Goal: Information Seeking & Learning: Learn about a topic

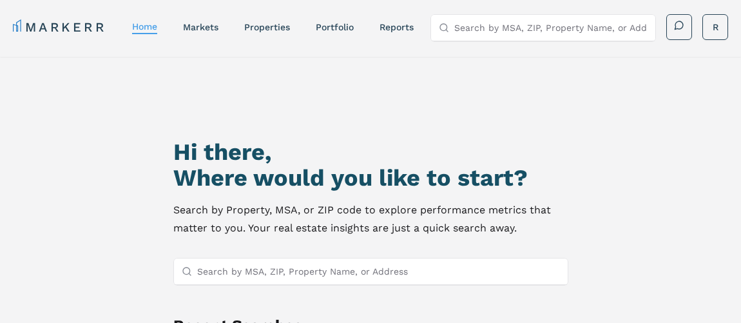
scroll to position [111, 0]
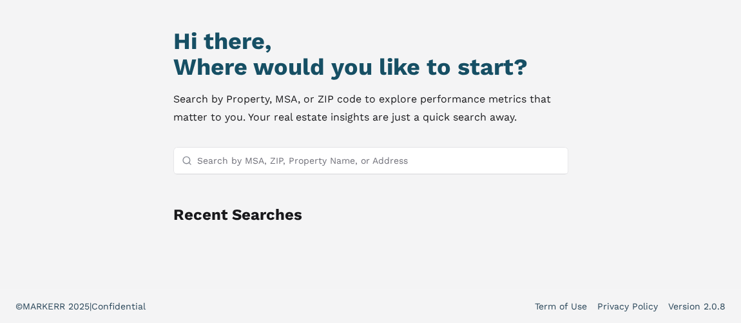
click at [261, 154] on input "Search by MSA, ZIP, Property Name, or Address" at bounding box center [378, 160] width 363 height 26
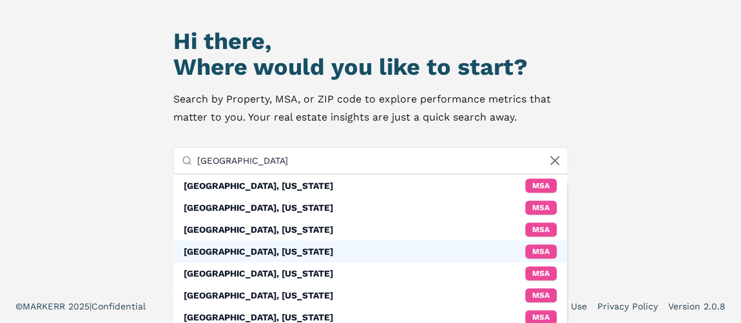
type input "[GEOGRAPHIC_DATA]"
click at [260, 246] on div "[GEOGRAPHIC_DATA], [US_STATE]" at bounding box center [258, 251] width 149 height 13
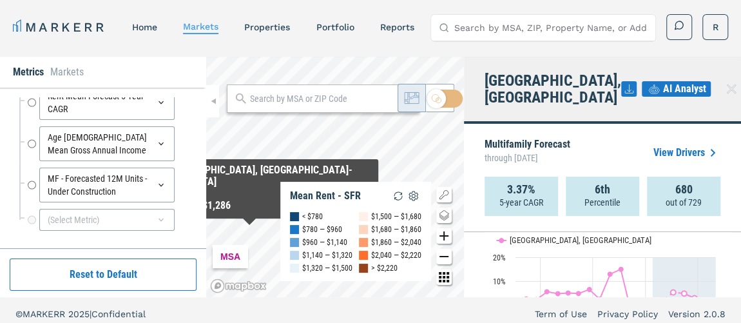
scroll to position [79, 0]
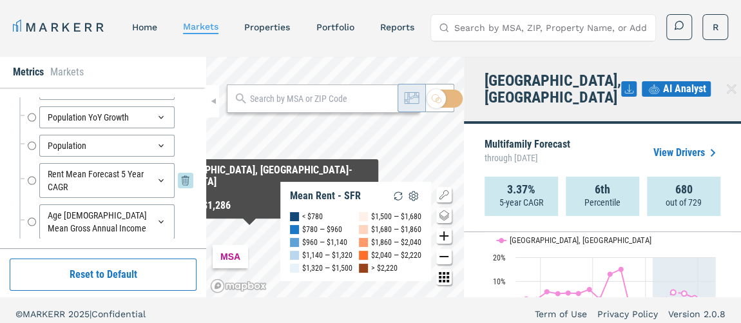
click at [33, 178] on input "Rent Mean Forecast 5 Year CAGR" at bounding box center [32, 180] width 8 height 35
radio input "false"
radio input "true"
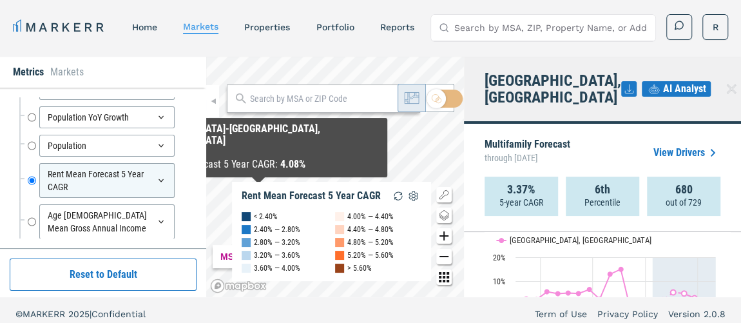
click at [258, 191] on div "MSA Rent Mean Forecast 5 Year CAGR < 2.40% 2.40% — 2.80% 2.80% — 3.20% 3.20% — …" at bounding box center [335, 177] width 258 height 240
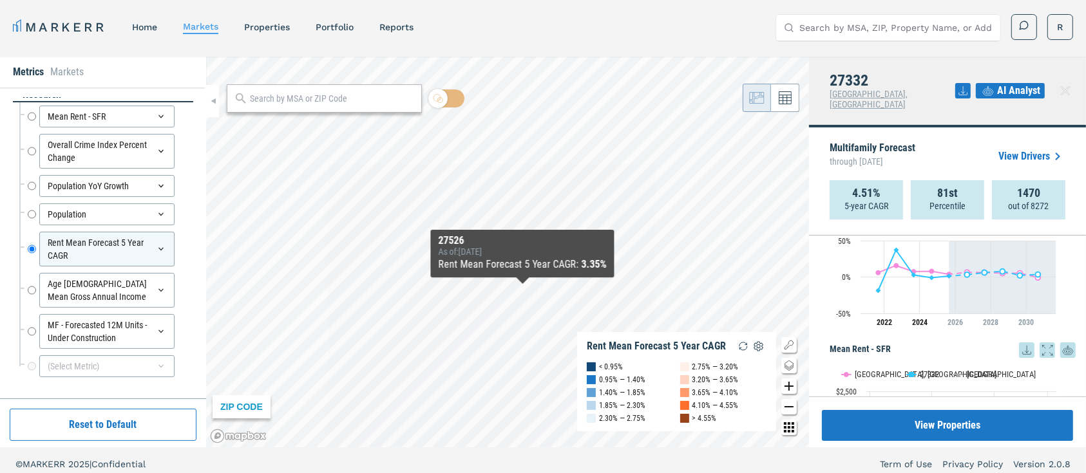
scroll to position [8, 0]
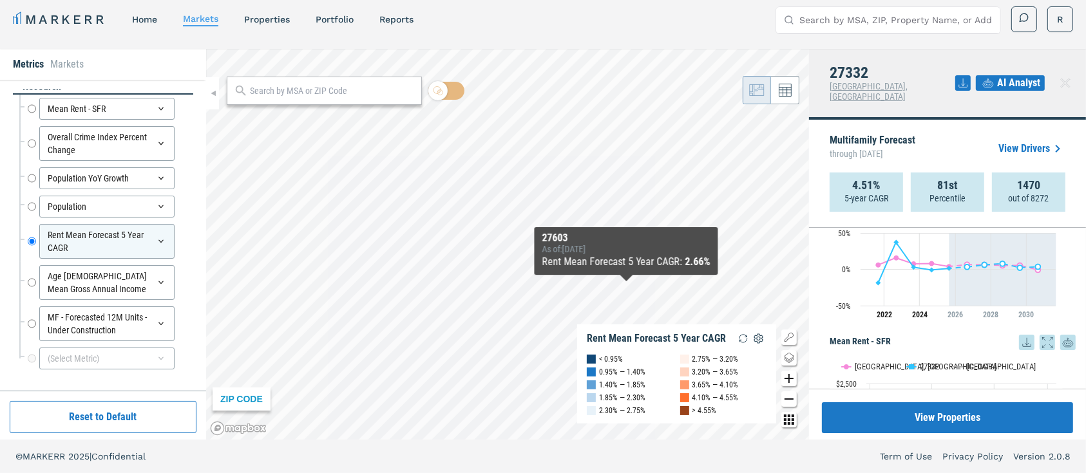
click at [619, 322] on div "ZIP CODE Rent Mean Forecast 5 Year CAGR < 0.95% 0.95% — 1.40% 1.40% — 1.85% 1.8…" at bounding box center [507, 244] width 603 height 391
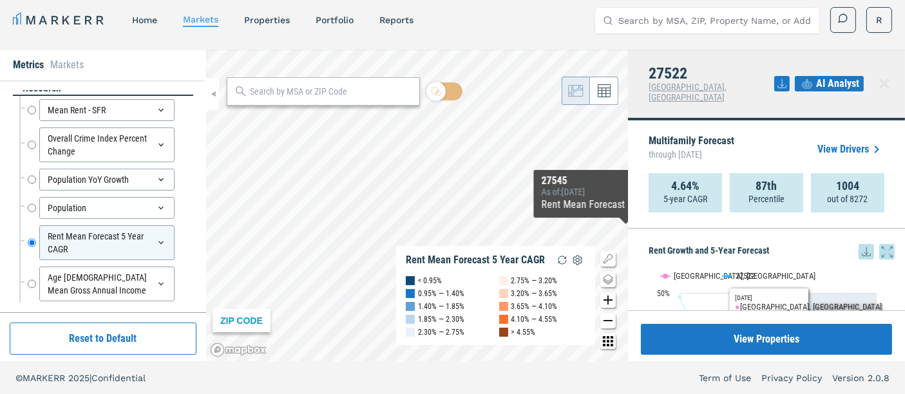
scroll to position [71, 0]
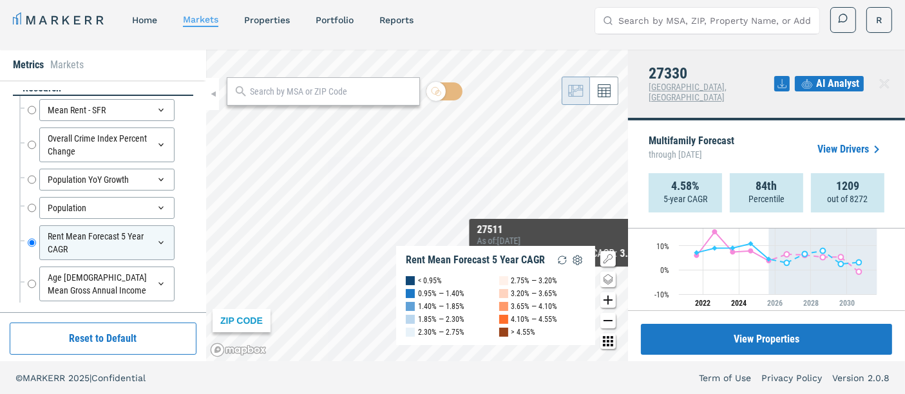
click at [561, 280] on div "ZIP CODE Rent Mean Forecast 5 Year CAGR < 0.95% 0.95% — 1.40% 1.40% — 1.85% 1.8…" at bounding box center [417, 206] width 422 height 312
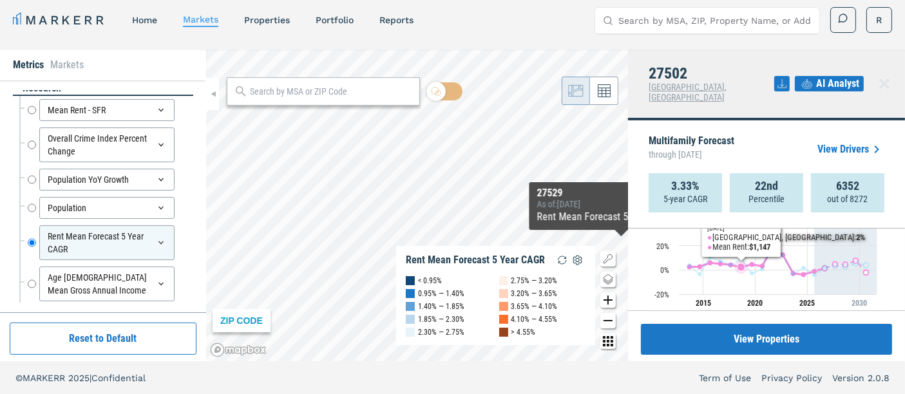
scroll to position [0, 0]
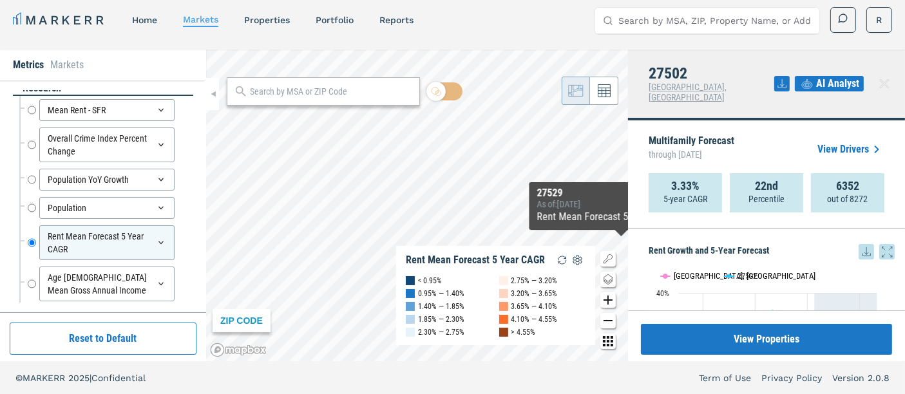
click at [668, 263] on button "Show Raleigh, NC" at bounding box center [686, 268] width 50 height 10
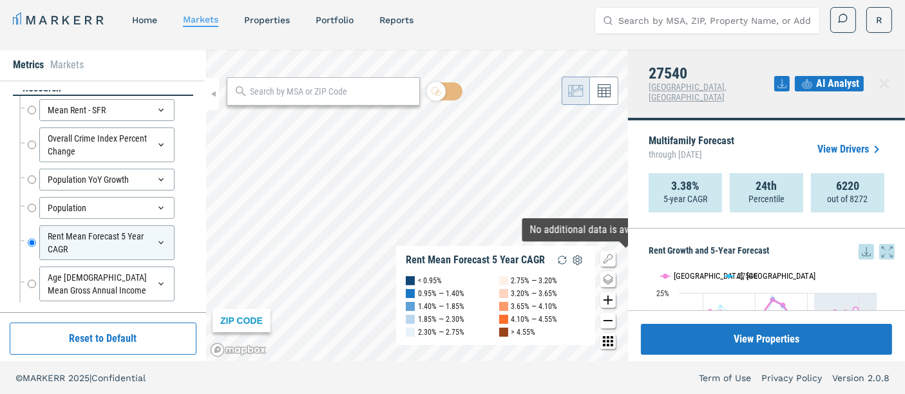
click at [675, 271] on text "[GEOGRAPHIC_DATA], [GEOGRAPHIC_DATA]" at bounding box center [745, 276] width 142 height 10
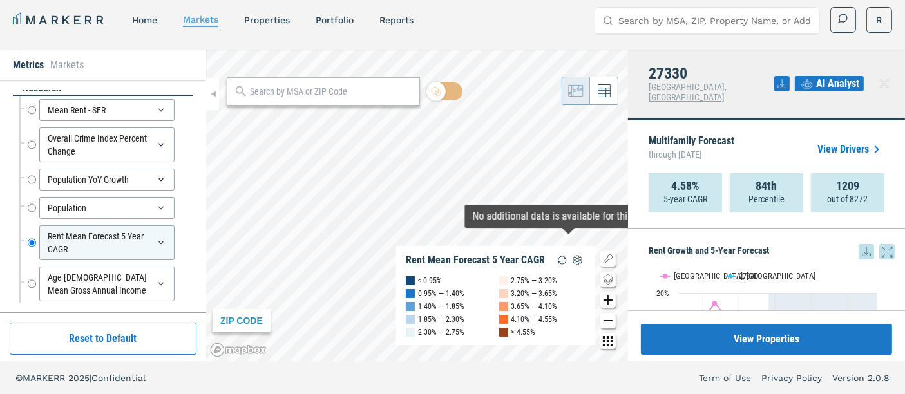
scroll to position [71, 0]
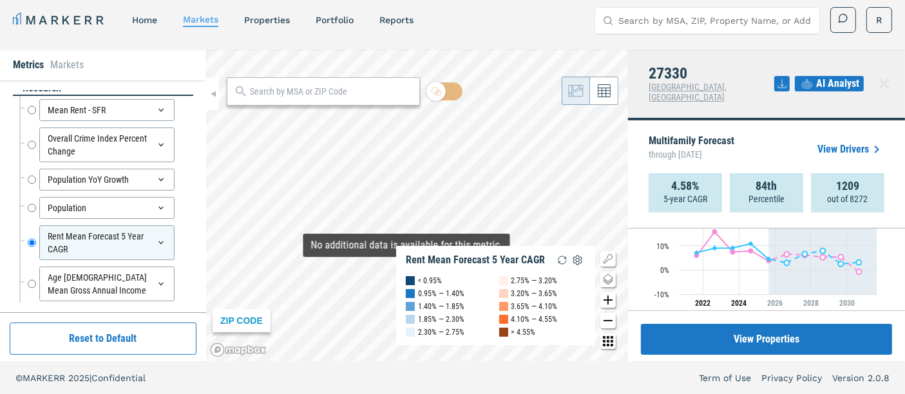
click at [407, 269] on div "ZIP CODE Rent Mean Forecast 5 Year CAGR < 0.95% 0.95% — 1.40% 1.40% — 1.85% 1.8…" at bounding box center [417, 206] width 422 height 312
